Goal: Navigation & Orientation: Find specific page/section

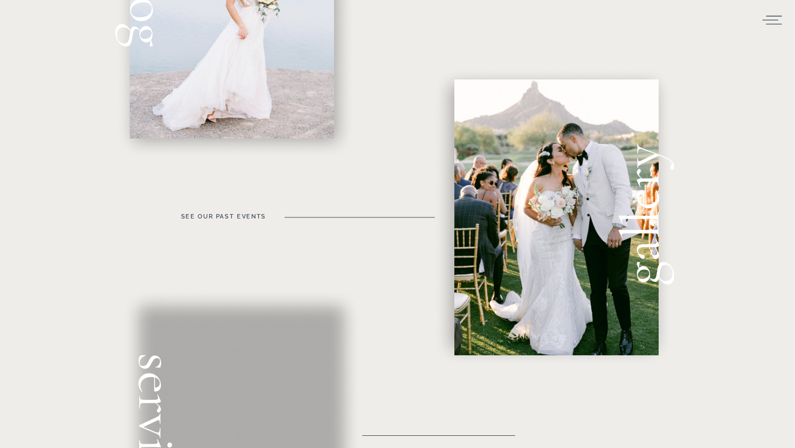
scroll to position [545, 0]
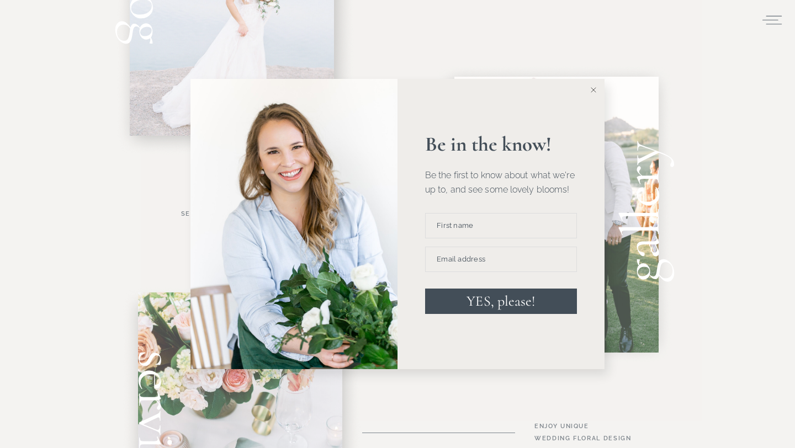
click at [598, 86] on button at bounding box center [593, 90] width 22 height 22
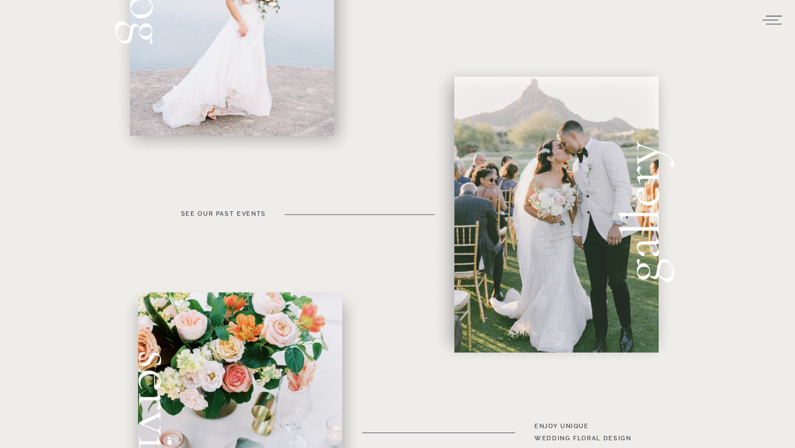
click at [561, 220] on div at bounding box center [556, 215] width 204 height 276
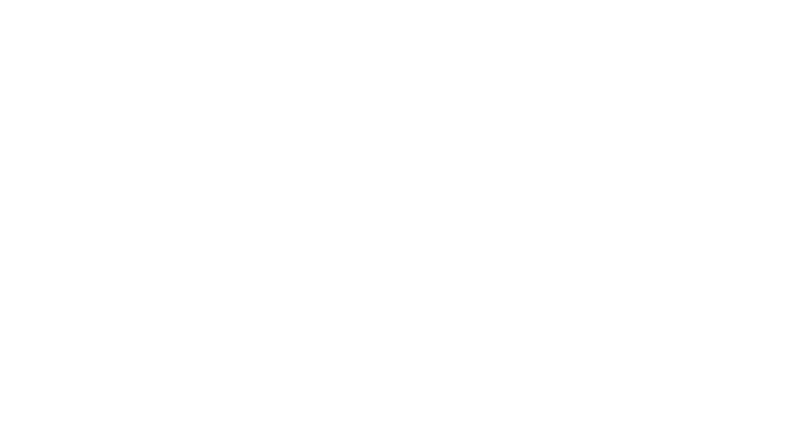
click at [0, 0] on html at bounding box center [0, 0] width 0 height 0
